Goal: Task Accomplishment & Management: Complete application form

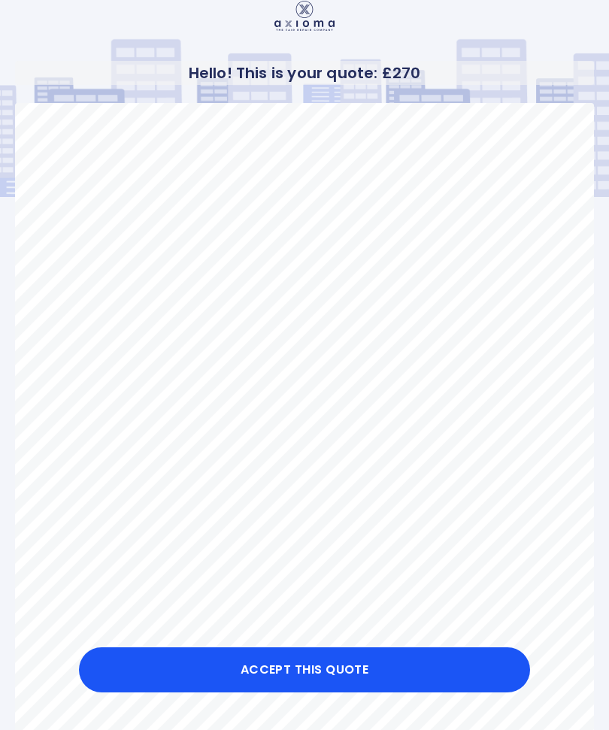
scroll to position [11, 0]
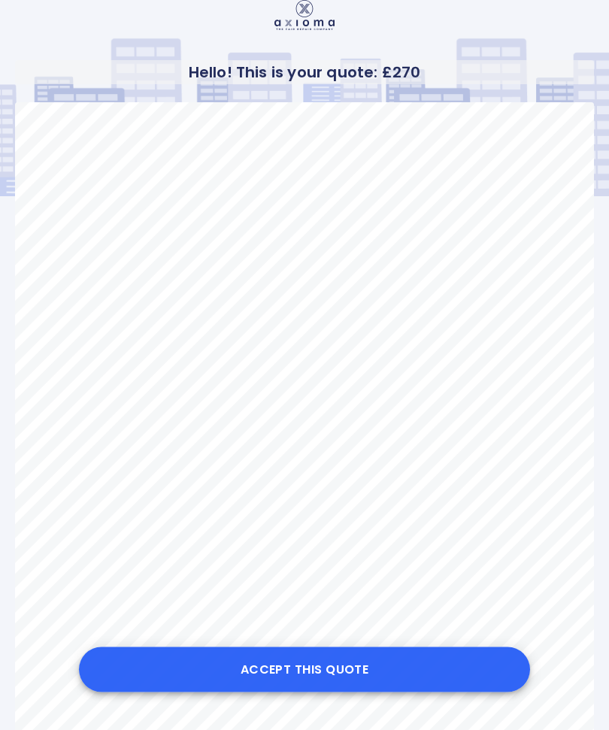
click at [353, 692] on button "Accept this Quote" at bounding box center [304, 669] width 451 height 45
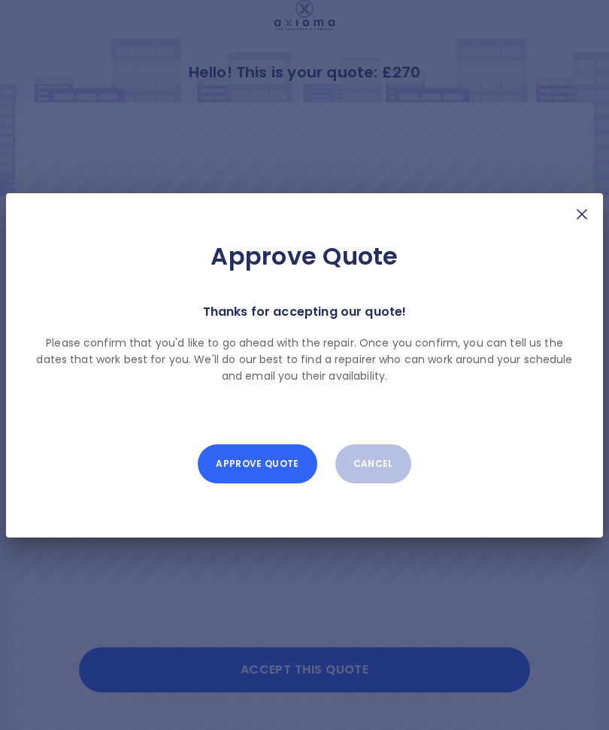
click at [263, 483] on button "Approve Quote" at bounding box center [257, 463] width 119 height 39
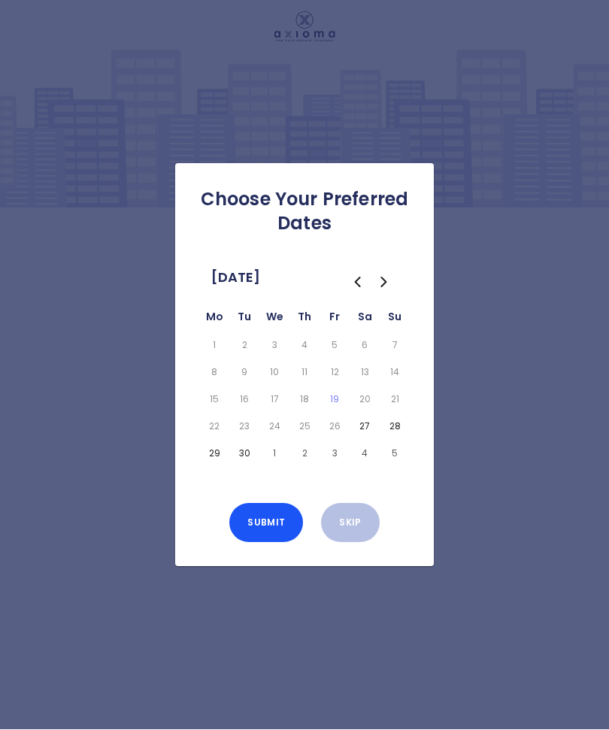
click at [368, 437] on button "27" at bounding box center [365, 426] width 24 height 21
click at [516, 292] on div "Choose Your Preferred Dates [DATE] Mo Tu We Th Fr Sa Su 1 2 3 4 5 6 7 8 9 10 11…" at bounding box center [304, 365] width 609 height 730
click at [196, 110] on div "Choose Your Preferred Dates [DATE] Mo Tu We Th Fr Sa Su 1 2 3 4 5 6 7 8 9 10 11…" at bounding box center [304, 365] width 609 height 730
click at [359, 543] on button "Skip" at bounding box center [350, 523] width 58 height 39
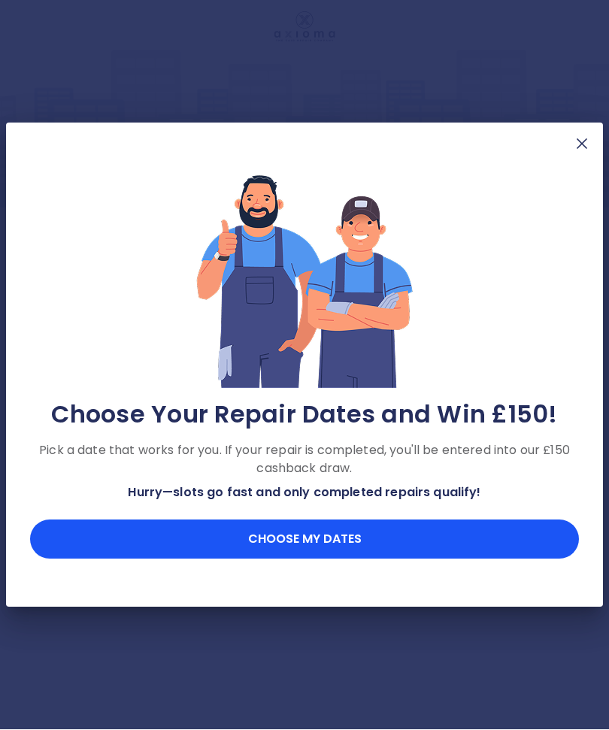
click at [585, 153] on img at bounding box center [582, 144] width 18 height 18
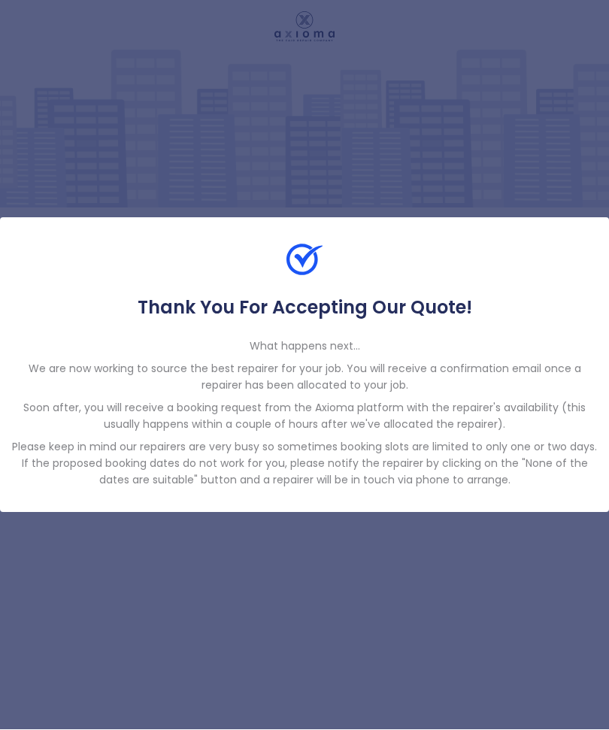
click at [558, 138] on div "Thank You For Accepting Our Quote! What happens next... We are now working to s…" at bounding box center [304, 365] width 609 height 730
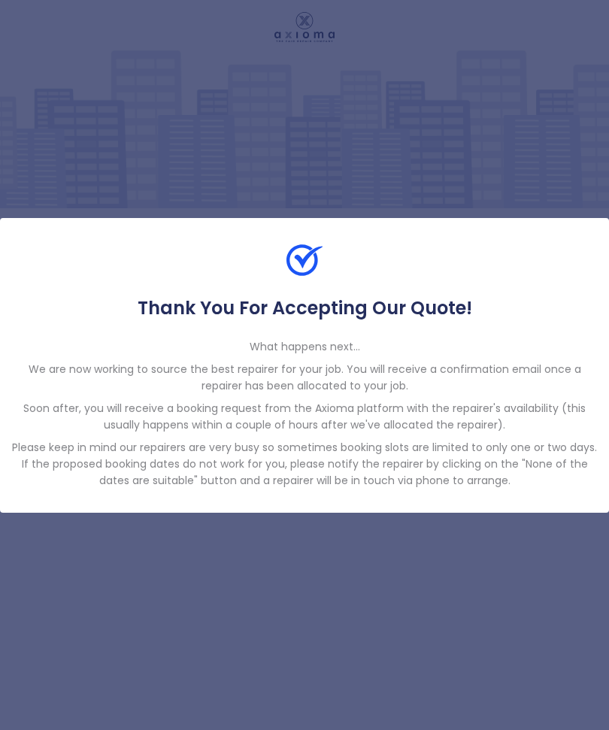
click at [301, 278] on img at bounding box center [304, 260] width 36 height 36
